Goal: Information Seeking & Learning: Learn about a topic

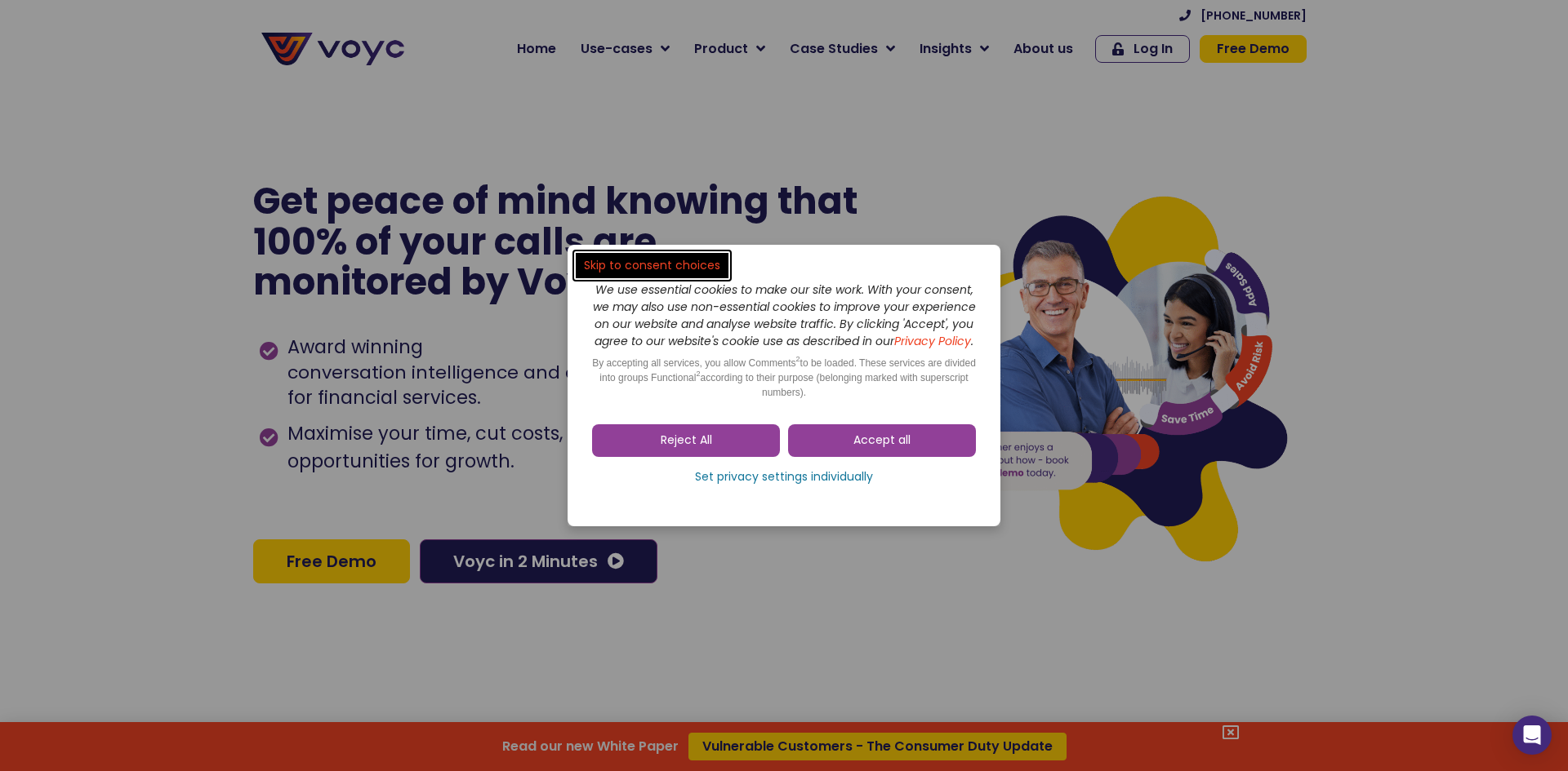
click at [749, 67] on dialog "Skip to consent choices We use essential cookies to make our site work. With yo…" at bounding box center [784, 385] width 1568 height 771
drag, startPoint x: 719, startPoint y: 452, endPoint x: 719, endPoint y: 431, distance: 21.0
click at [719, 452] on link "Reject All" at bounding box center [685, 440] width 188 height 32
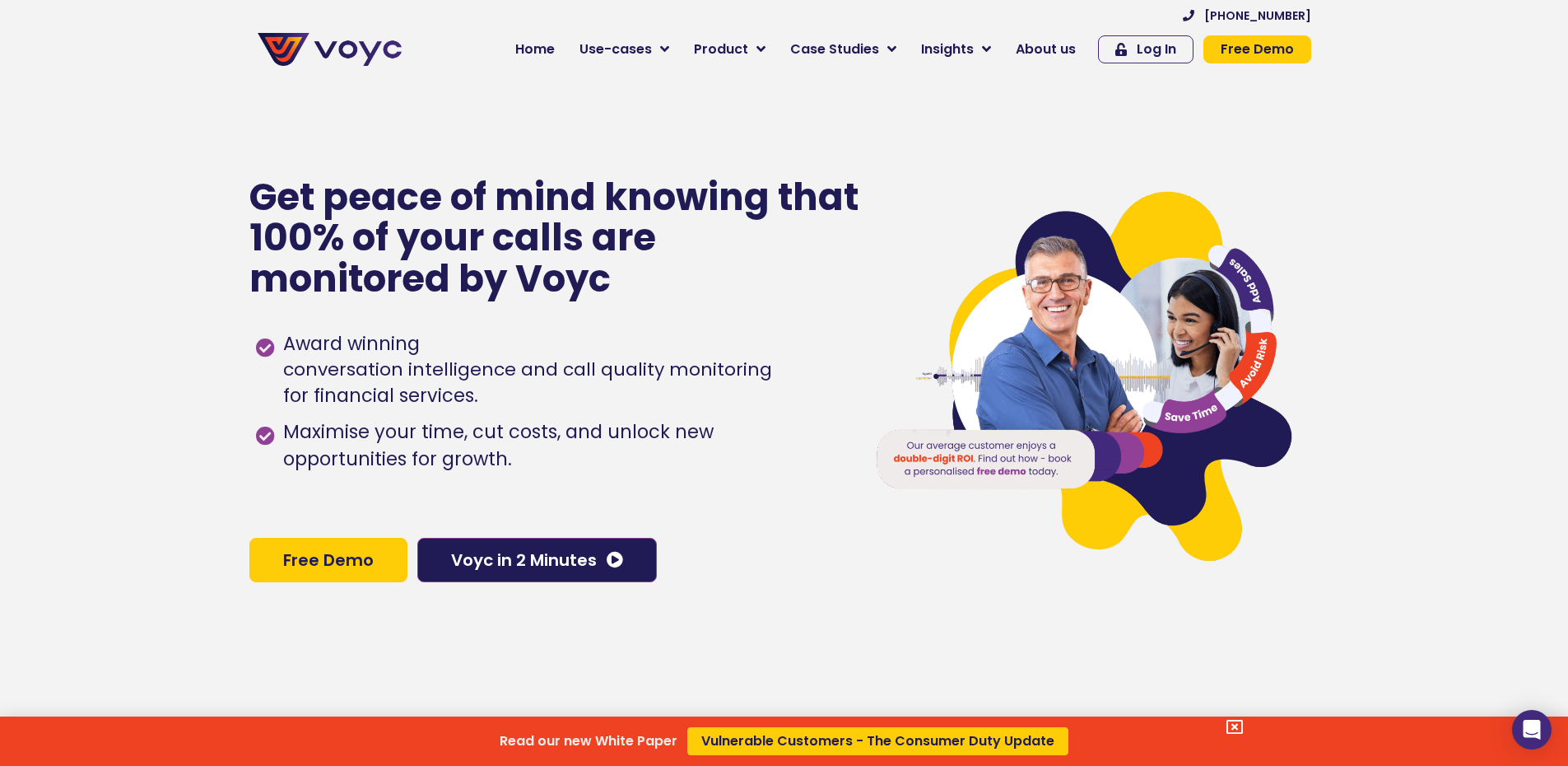
click at [724, 50] on div "Read our new White Paper Vulnerable Customers - The Consumer Duty Update" at bounding box center [784, 383] width 1568 height 766
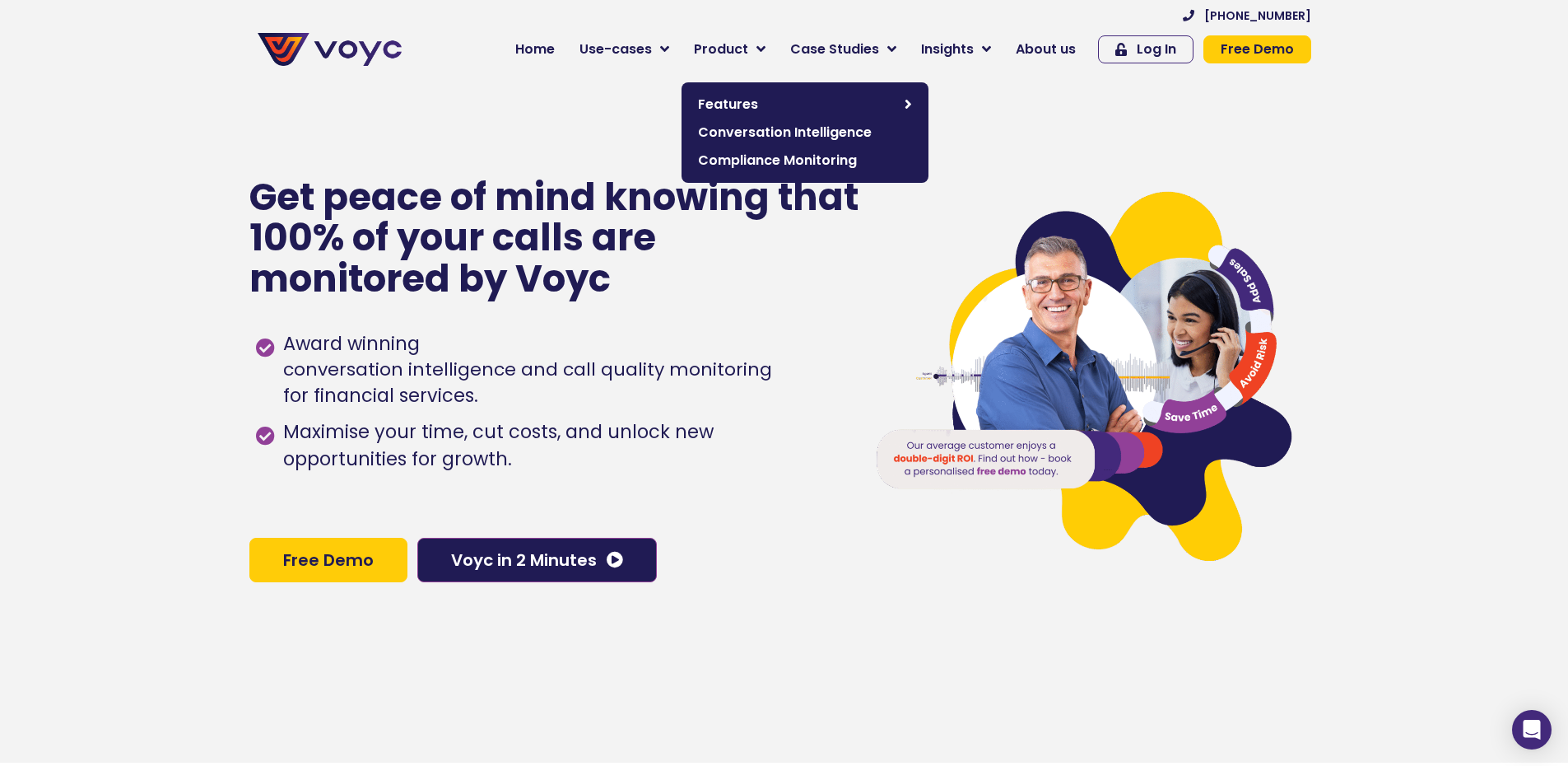
click at [730, 51] on span "Product" at bounding box center [720, 49] width 54 height 20
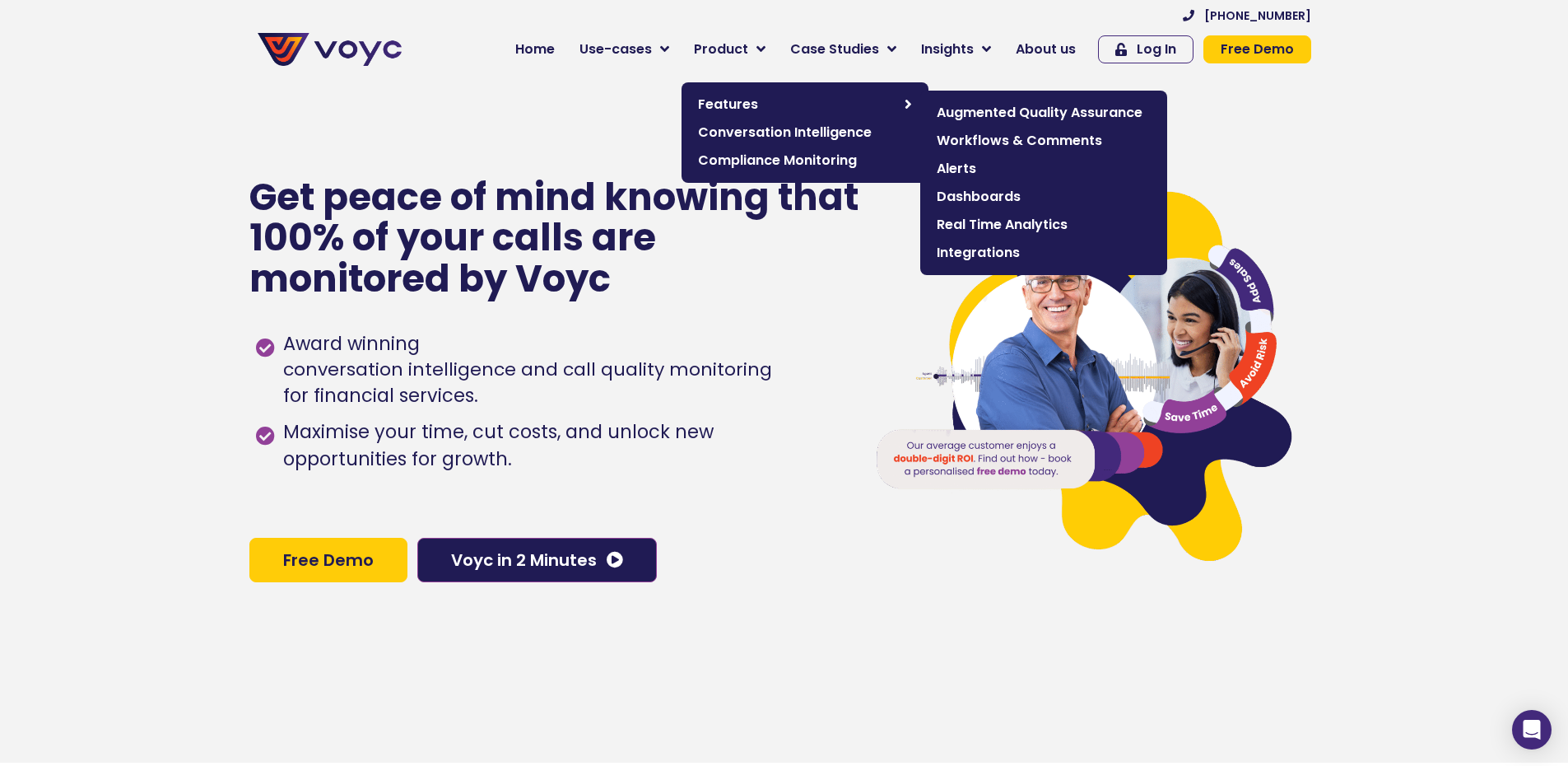
click at [998, 115] on span "Augmented Quality Assurance" at bounding box center [1044, 112] width 214 height 20
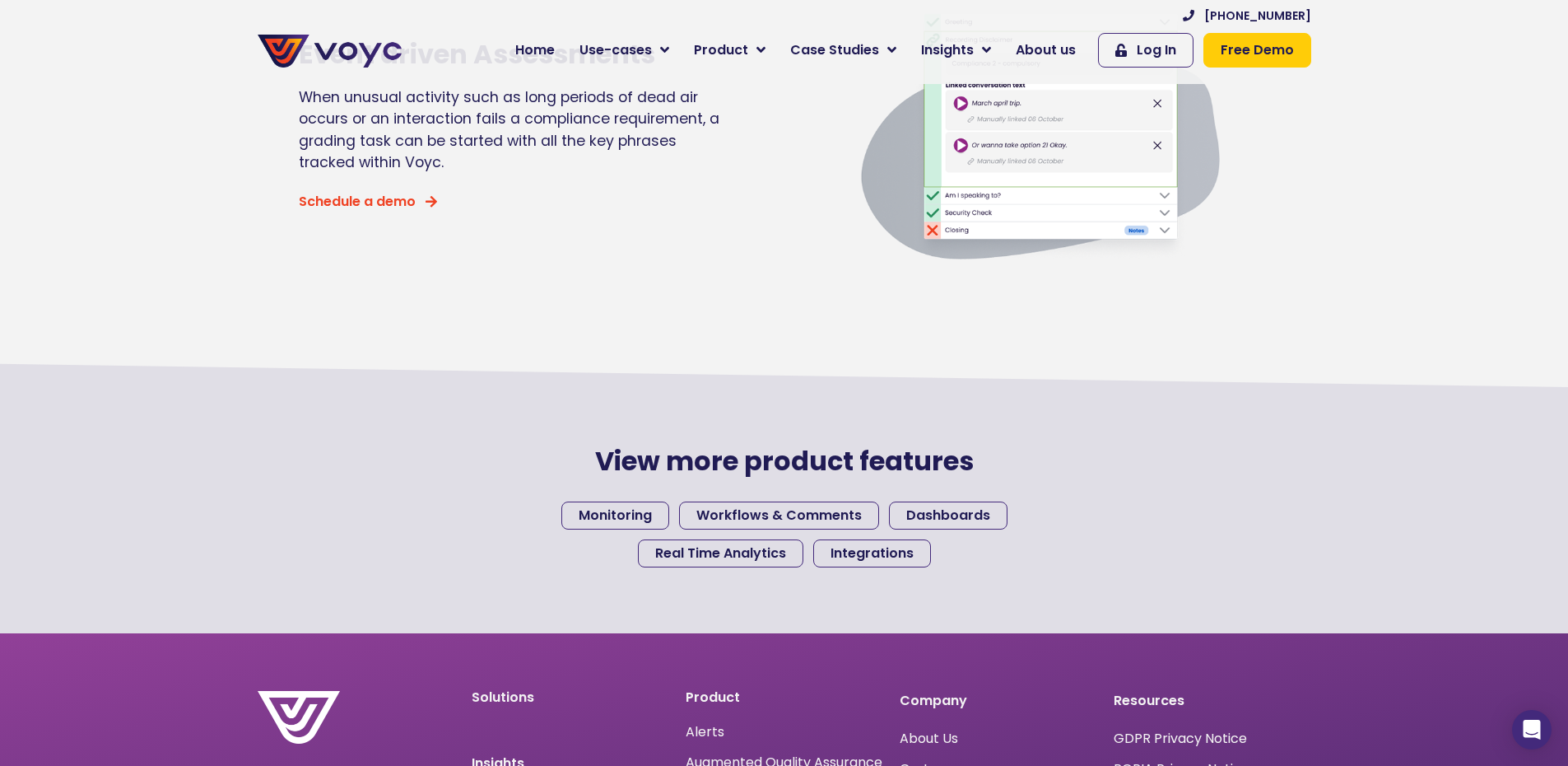
scroll to position [1638, 0]
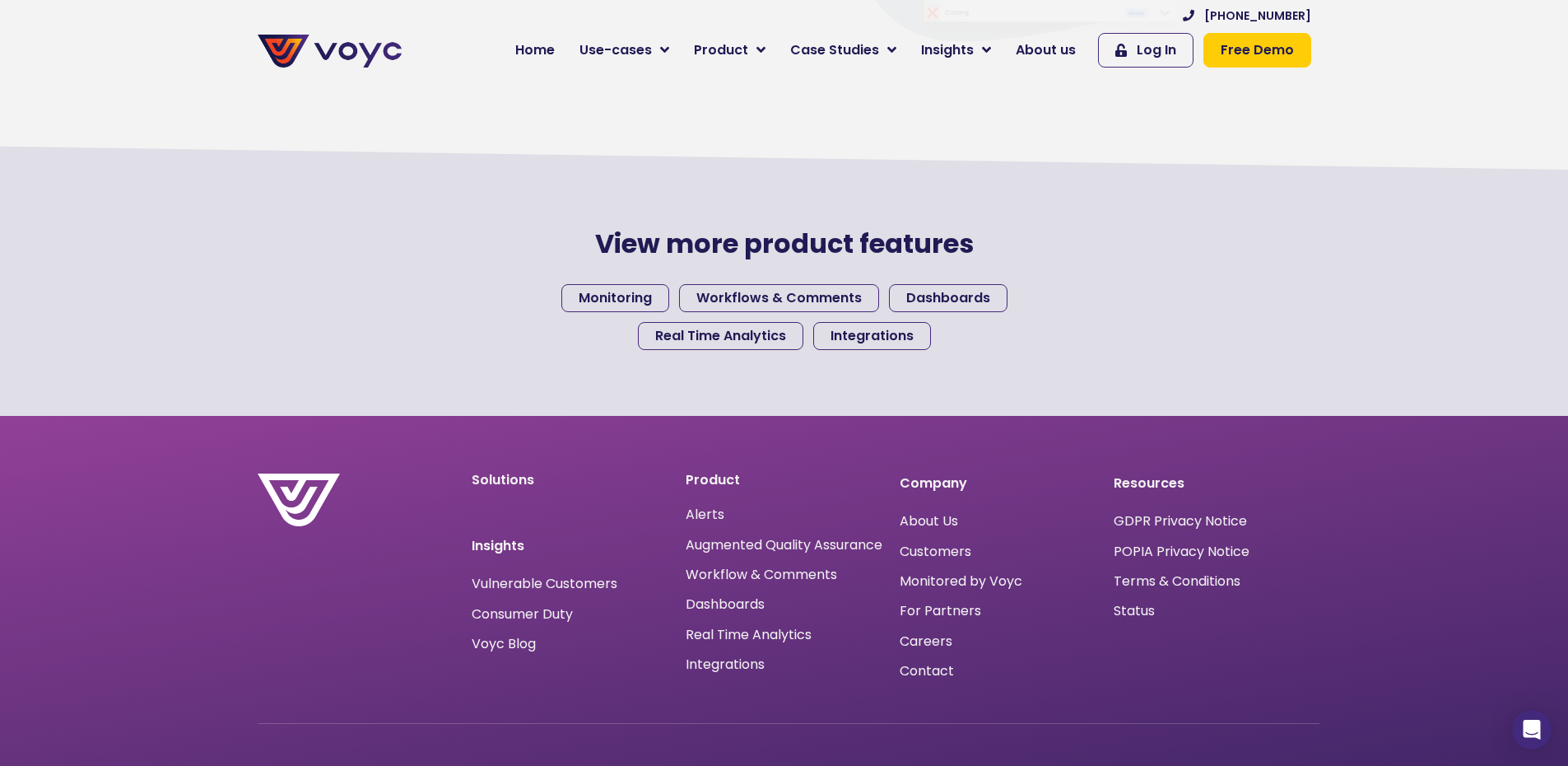
click at [870, 51] on span "Case Studies" at bounding box center [835, 50] width 89 height 20
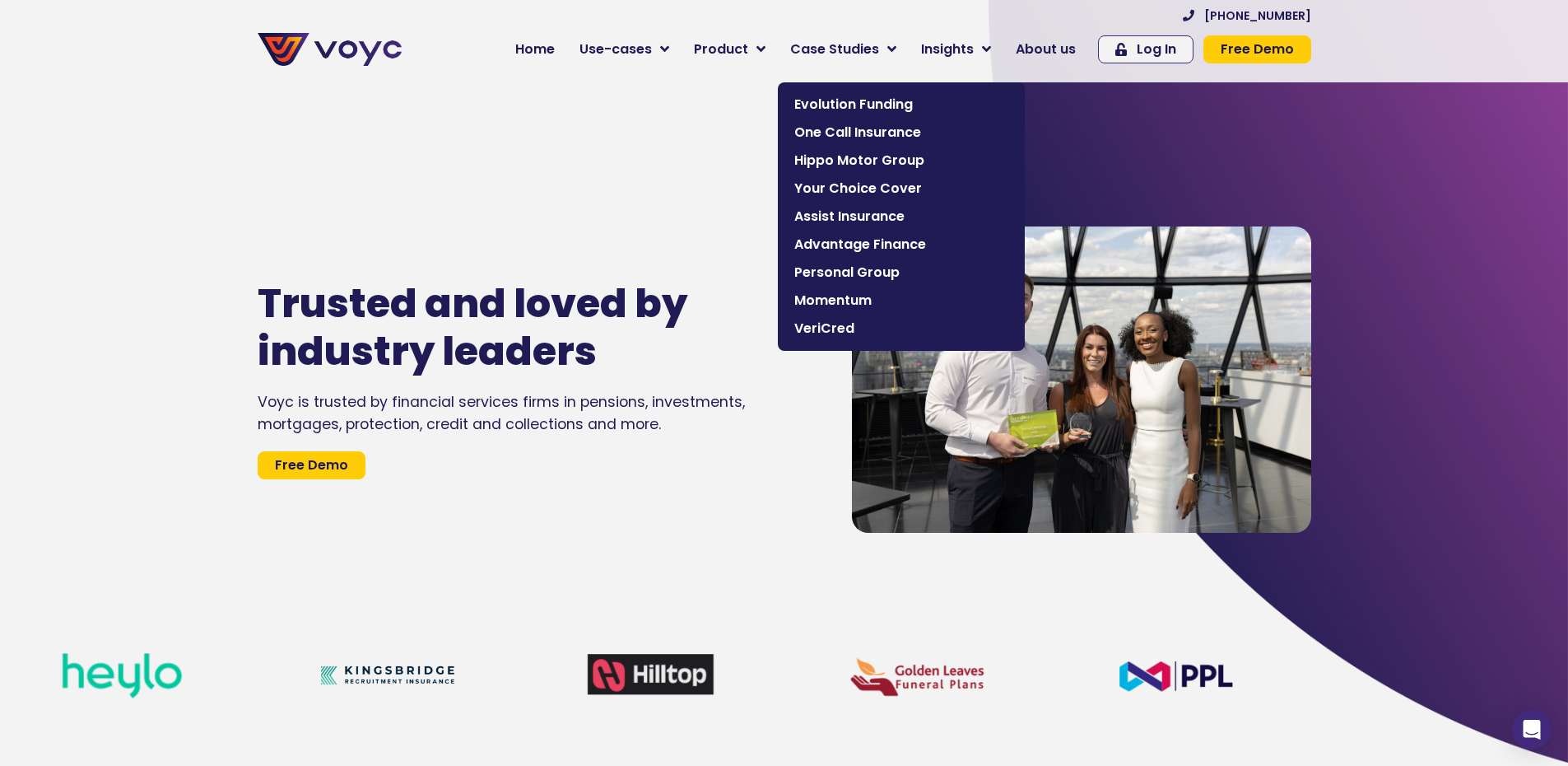
click at [728, 47] on span "Product" at bounding box center [720, 49] width 54 height 20
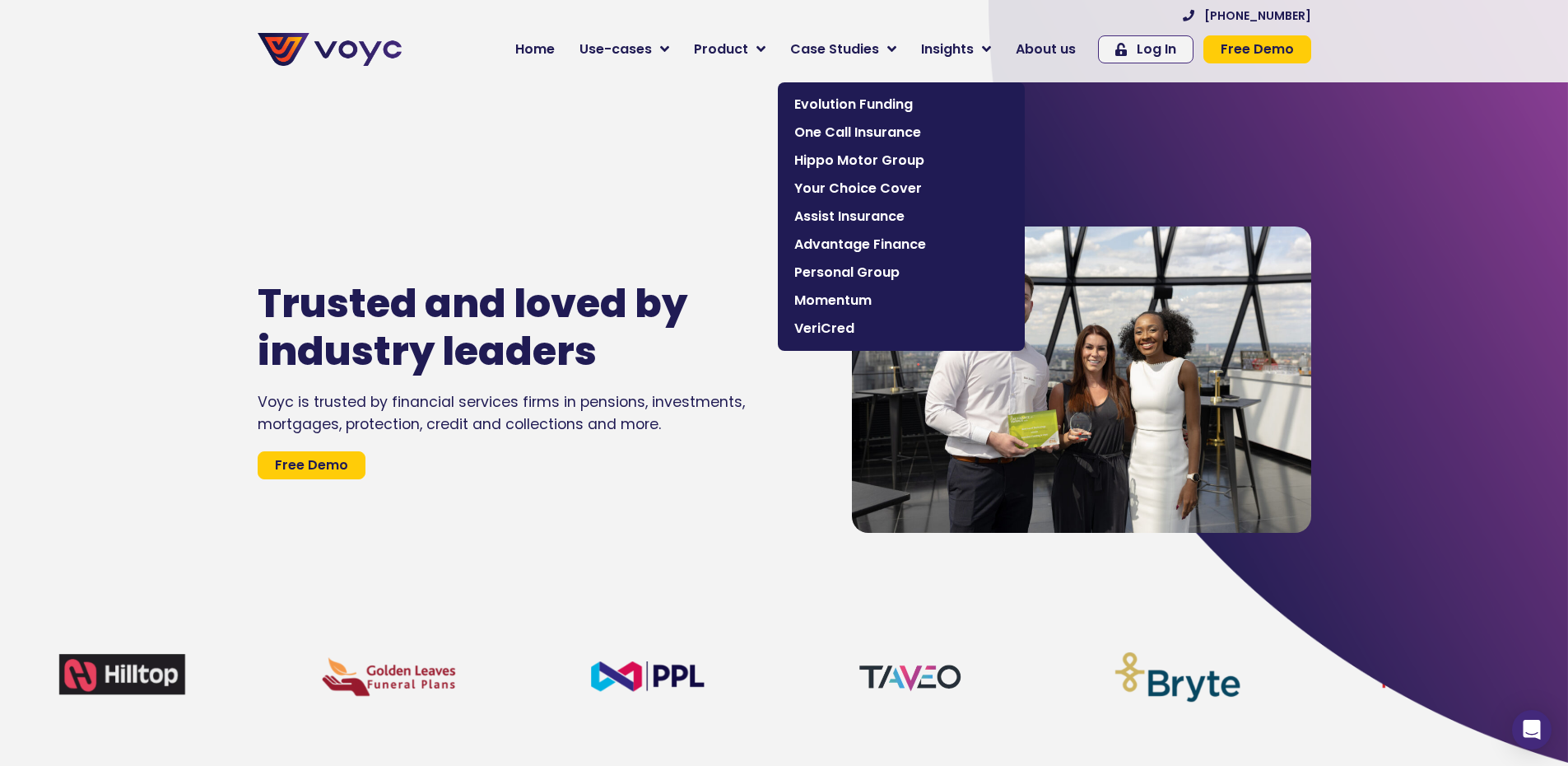
click at [846, 245] on span "Advantage Finance" at bounding box center [902, 244] width 214 height 20
